Goal: Use online tool/utility: Use online tool/utility

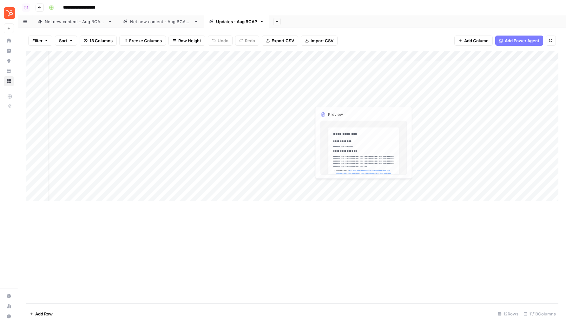
scroll to position [0, 87]
click at [274, 153] on div "Add Column" at bounding box center [292, 126] width 532 height 150
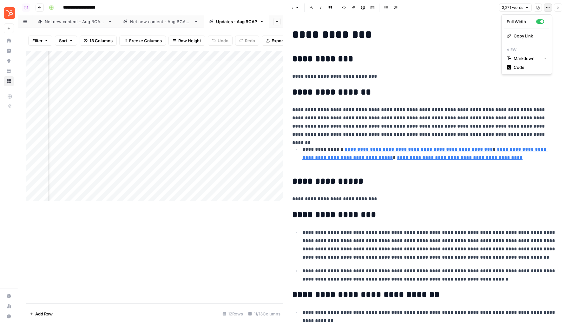
click at [543, 9] on button "Options" at bounding box center [547, 7] width 8 height 8
click at [528, 65] on span "Code" at bounding box center [528, 67] width 30 height 6
